Goal: Information Seeking & Learning: Learn about a topic

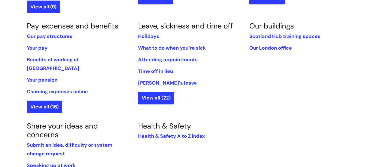
scroll to position [326, 0]
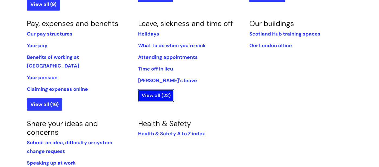
click at [169, 89] on link "View all (22)" at bounding box center [156, 95] width 36 height 12
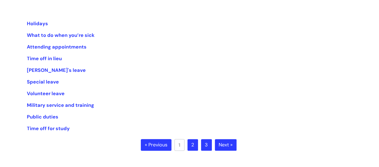
scroll to position [106, 0]
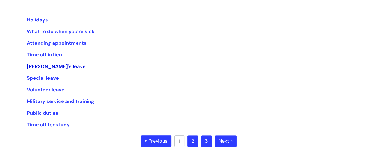
click at [46, 66] on link "[PERSON_NAME]'s leave" at bounding box center [56, 66] width 59 height 7
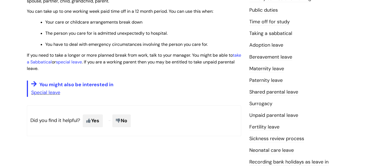
scroll to position [163, 0]
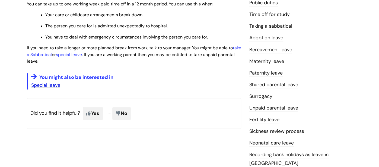
click at [57, 87] on link "Special leave" at bounding box center [45, 85] width 29 height 7
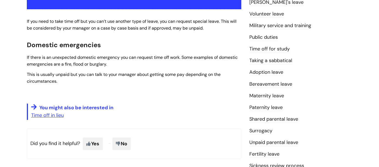
scroll to position [131, 0]
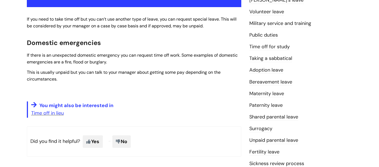
click at [286, 59] on link "Taking a sabbatical" at bounding box center [271, 58] width 43 height 7
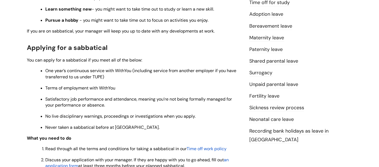
scroll to position [181, 0]
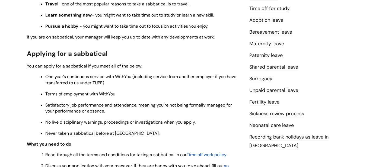
click at [290, 90] on link "Unpaid parental leave" at bounding box center [274, 90] width 49 height 7
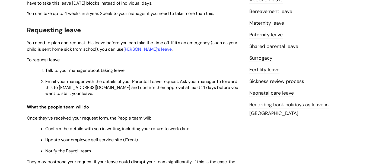
scroll to position [221, 0]
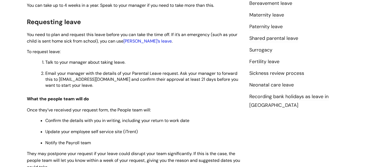
click at [146, 41] on link "[PERSON_NAME]’s leave" at bounding box center [148, 41] width 48 height 6
